Goal: Feedback & Contribution: Leave review/rating

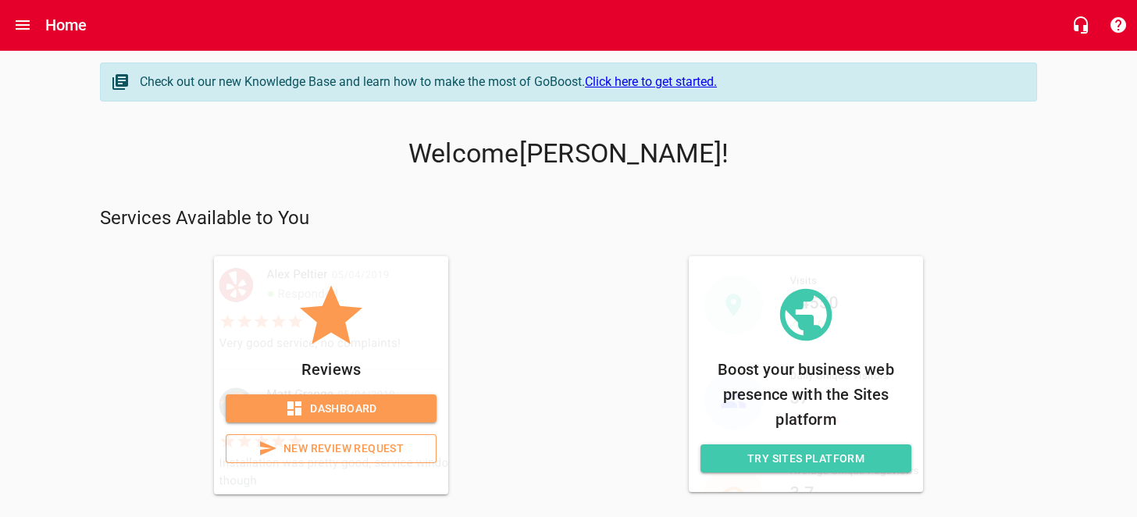
click at [356, 409] on span "Dashboard" at bounding box center [331, 409] width 186 height 20
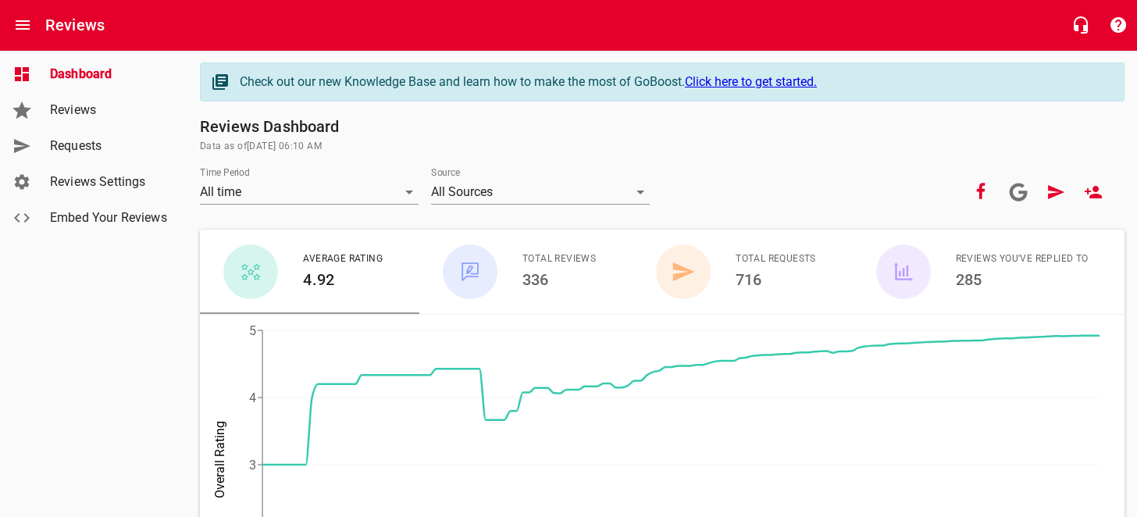
click at [91, 111] on span "Reviews" at bounding box center [109, 110] width 119 height 19
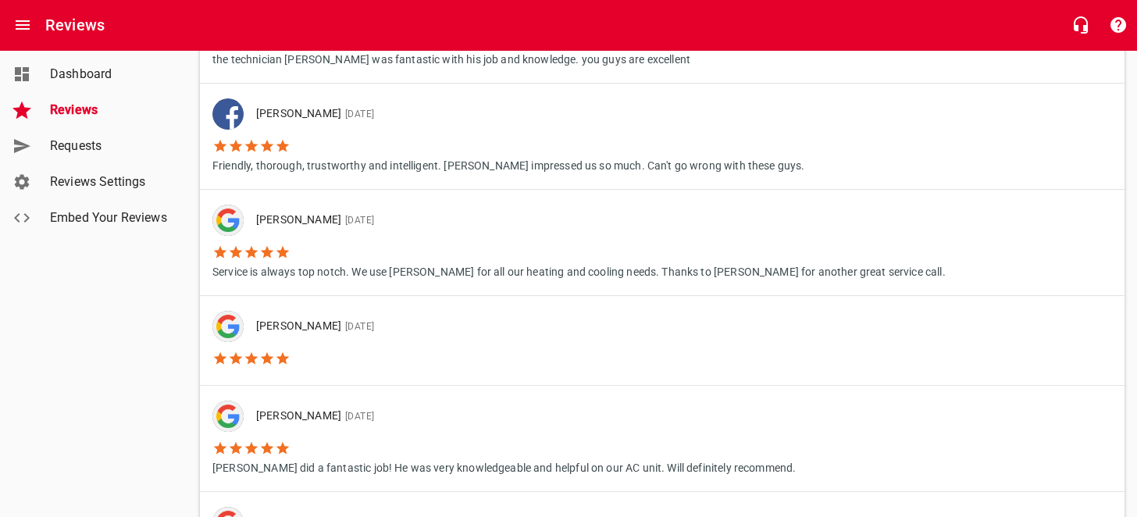
scroll to position [234, 0]
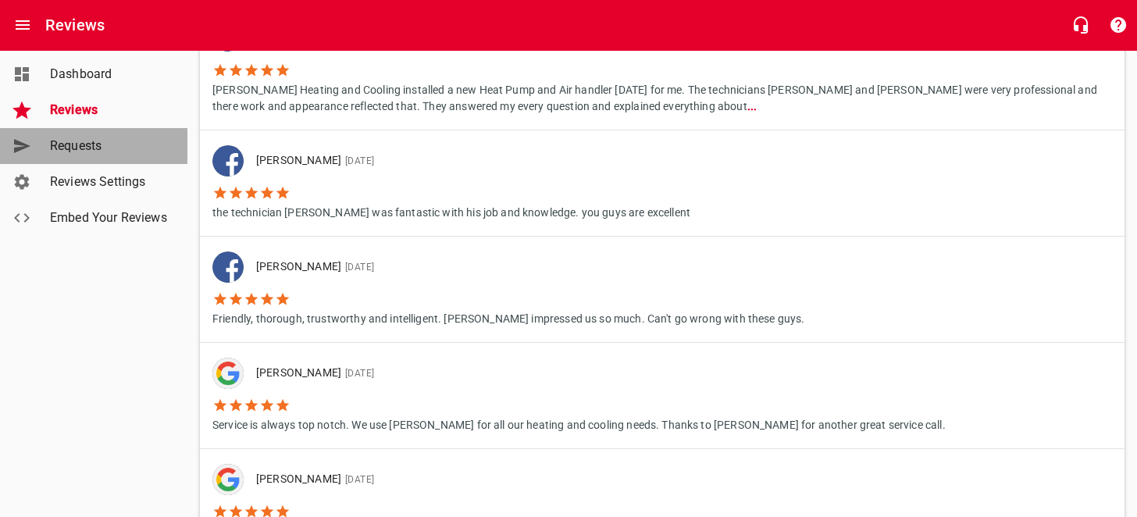
click at [87, 148] on span "Requests" at bounding box center [109, 146] width 119 height 19
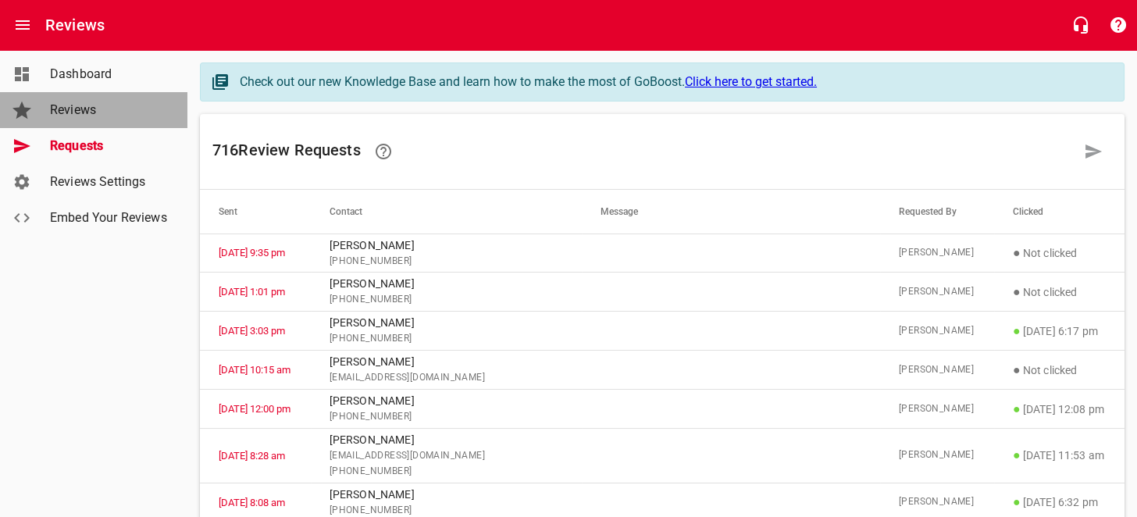
click at [84, 117] on span "Reviews" at bounding box center [109, 110] width 119 height 19
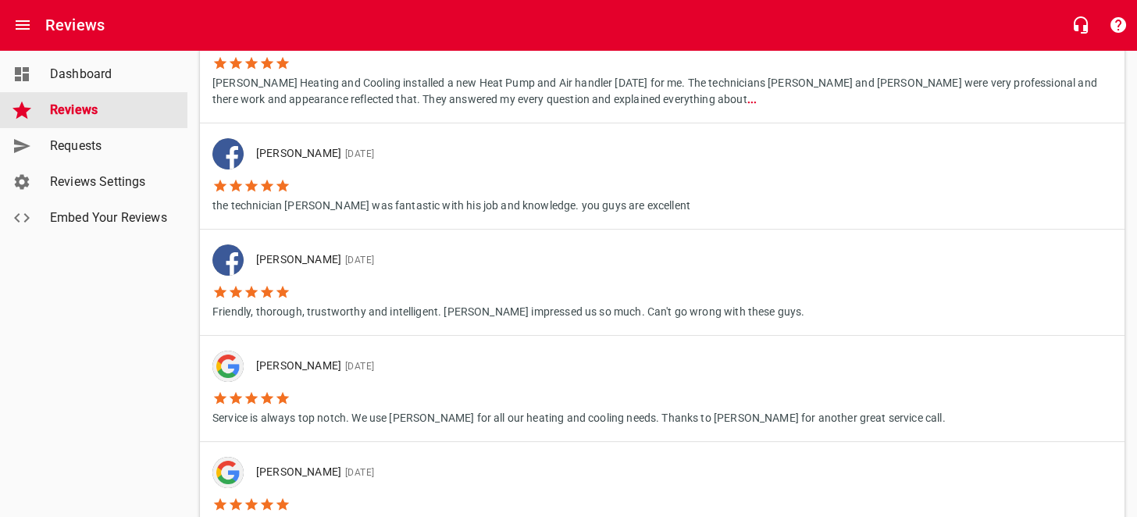
scroll to position [234, 0]
